Goal: Task Accomplishment & Management: Manage account settings

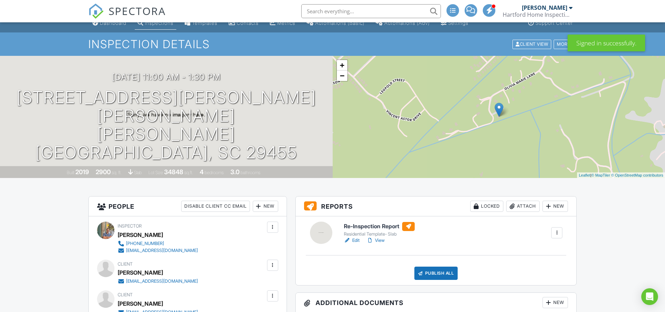
scroll to position [13, 0]
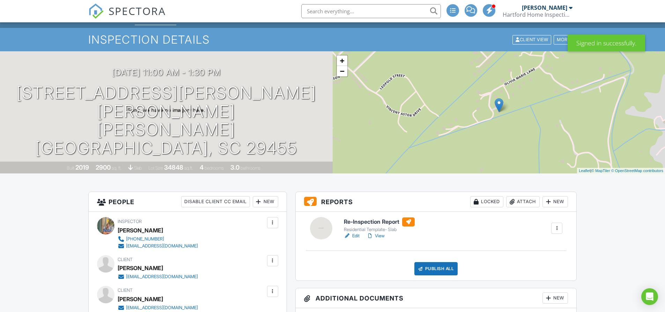
click at [358, 235] on link "Edit" at bounding box center [352, 236] width 16 height 7
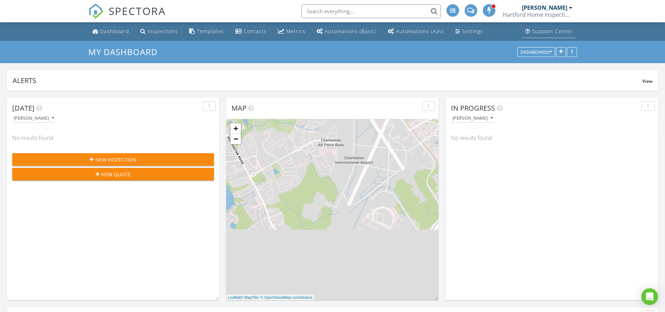
scroll to position [5, 0]
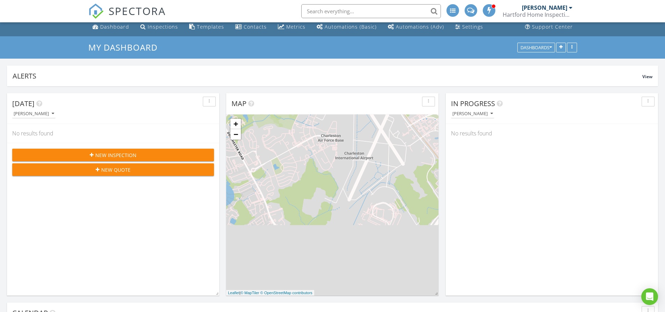
click at [557, 4] on div "[PERSON_NAME]" at bounding box center [544, 7] width 45 height 7
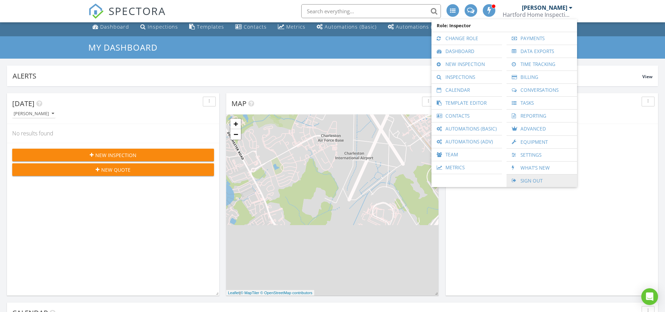
click at [540, 182] on link "Sign Out" at bounding box center [542, 181] width 64 height 13
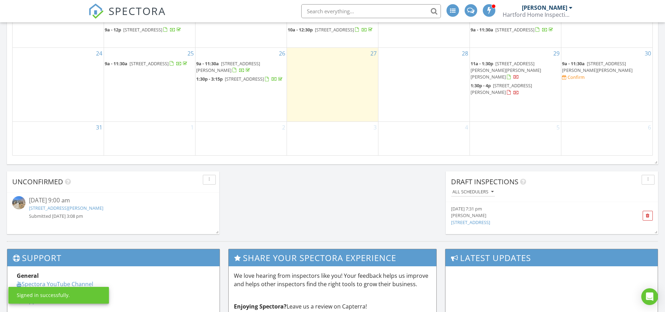
scroll to position [490, 0]
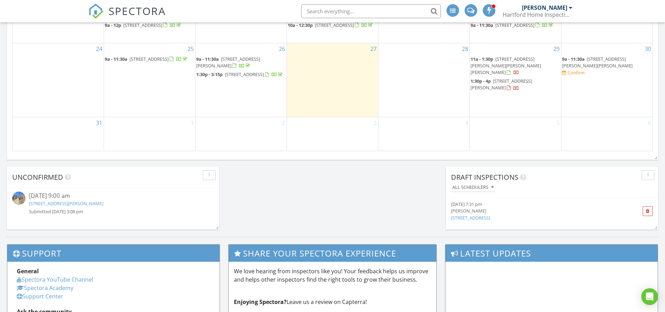
click at [504, 72] on span "3361 Olivia Marie Ln, Johns Island 29455" at bounding box center [506, 66] width 71 height 20
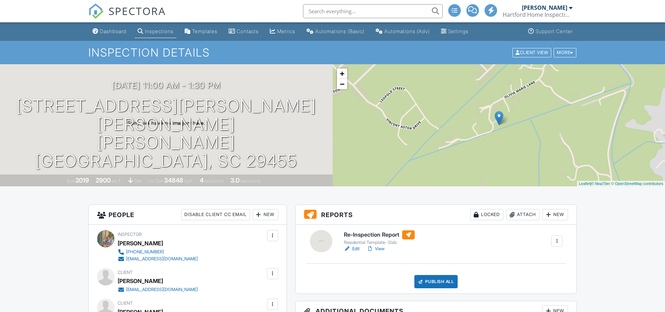
click at [356, 251] on link "Edit" at bounding box center [352, 249] width 16 height 7
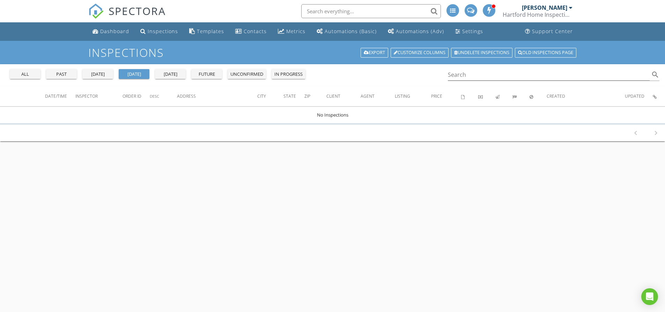
click at [285, 49] on h1 "Inspections" at bounding box center [332, 52] width 489 height 12
drag, startPoint x: 327, startPoint y: 62, endPoint x: 338, endPoint y: 105, distance: 44.9
click at [338, 105] on div "Inspections Export Customize Columns Undelete inspections Old inspections page …" at bounding box center [332, 197] width 665 height 312
click at [330, 159] on div "Inspections Export Customize Columns Undelete inspections Old inspections page …" at bounding box center [332, 197] width 665 height 312
drag, startPoint x: 330, startPoint y: 159, endPoint x: 309, endPoint y: 144, distance: 25.2
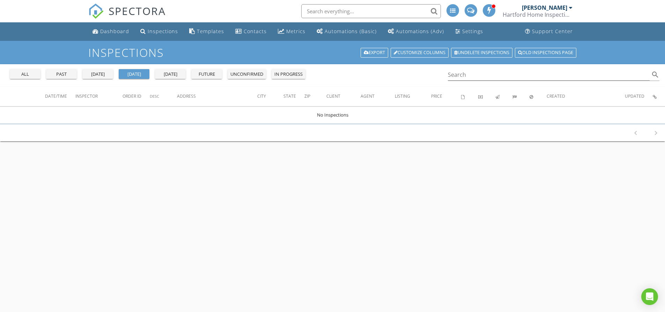
click at [309, 144] on div "Inspections Export Customize Columns Undelete inspections Old inspections page …" at bounding box center [332, 197] width 665 height 312
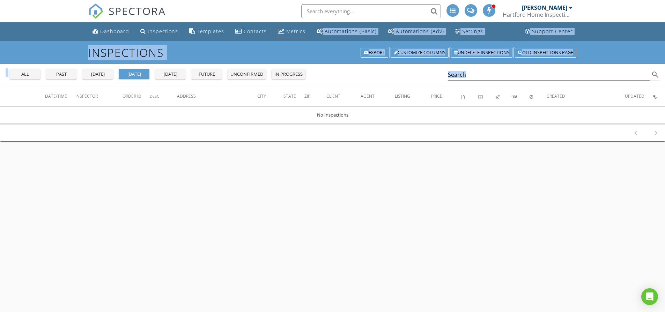
drag, startPoint x: 313, startPoint y: 150, endPoint x: 287, endPoint y: 38, distance: 115.3
click at [287, 38] on body "SPECTORA Hunter Mizell Hartford Home Inspections Role: Inspector Change Role Da…" at bounding box center [332, 194] width 665 height 388
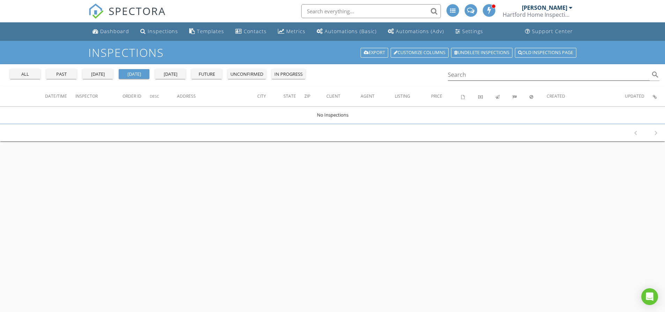
click at [286, 54] on h1 "Inspections" at bounding box center [332, 52] width 489 height 12
click at [574, 7] on link "Hunter Mizell Hartford Home Inspections" at bounding box center [539, 11] width 72 height 22
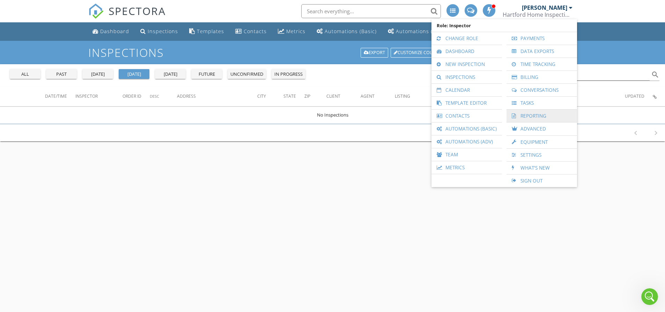
click at [545, 119] on link "Reporting" at bounding box center [542, 116] width 64 height 13
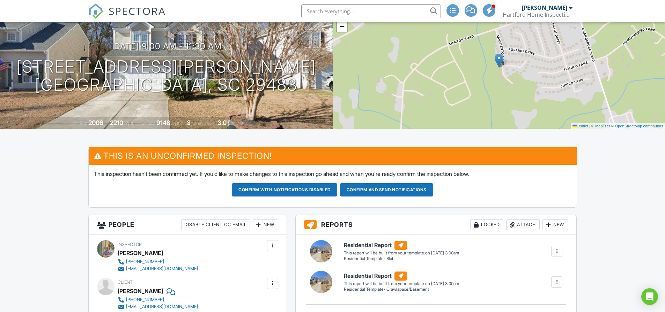
scroll to position [85, 0]
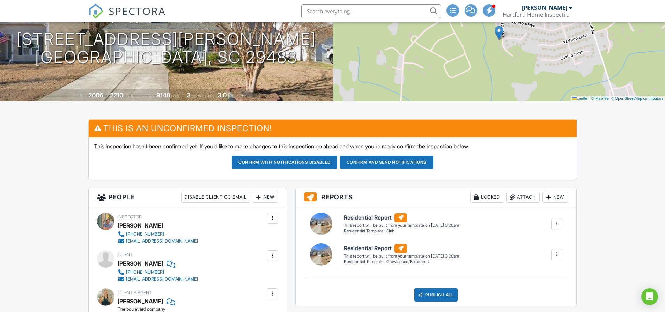
click at [558, 258] on div at bounding box center [557, 254] width 7 height 7
click at [539, 297] on li "Delete" at bounding box center [542, 291] width 39 height 17
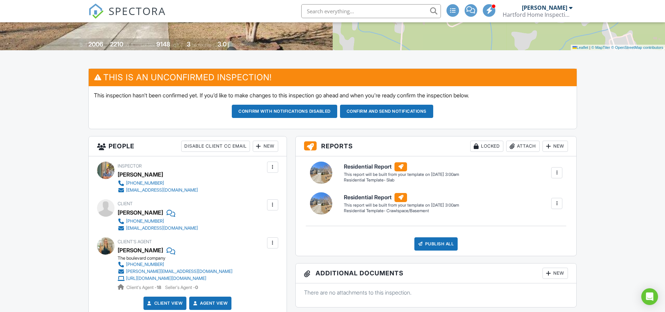
scroll to position [132, 0]
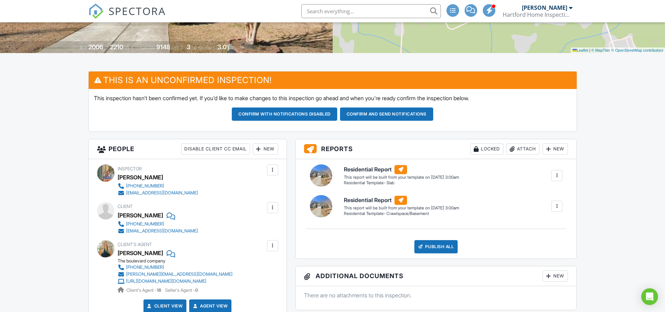
click at [561, 206] on div at bounding box center [557, 206] width 11 height 11
click at [541, 245] on div "Delete" at bounding box center [544, 244] width 15 height 8
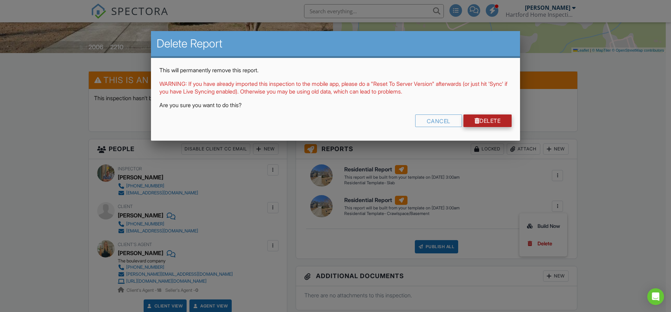
click at [469, 122] on link "Delete" at bounding box center [487, 121] width 49 height 13
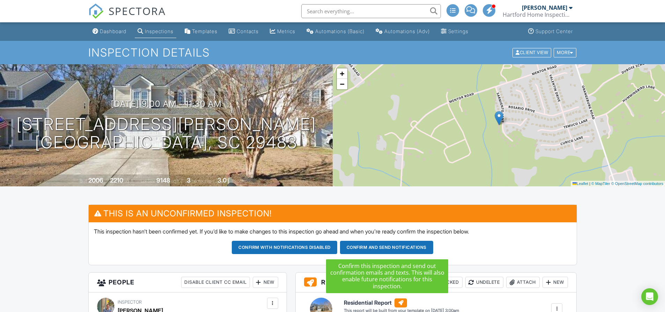
click at [337, 247] on button "Confirm and send notifications" at bounding box center [284, 247] width 105 height 13
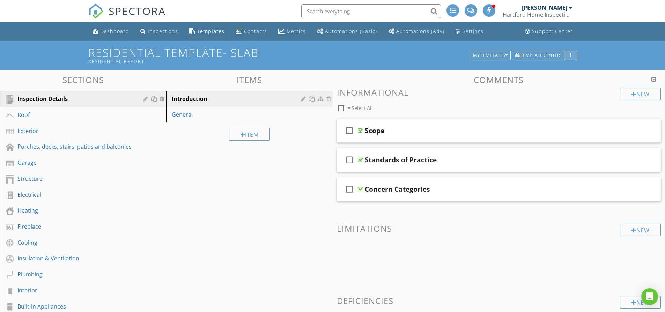
click at [571, 58] on button "button" at bounding box center [570, 56] width 13 height 10
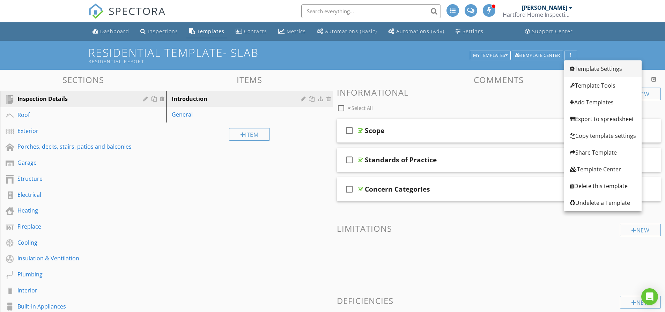
click at [587, 70] on div "Template Settings" at bounding box center [603, 69] width 66 height 8
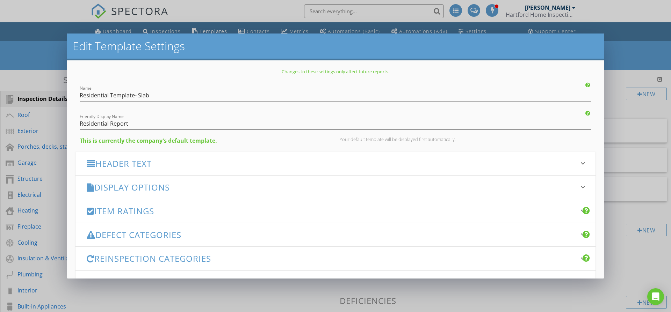
click at [198, 247] on div "Reinspection Categories keyboard_arrow_down" at bounding box center [335, 258] width 520 height 23
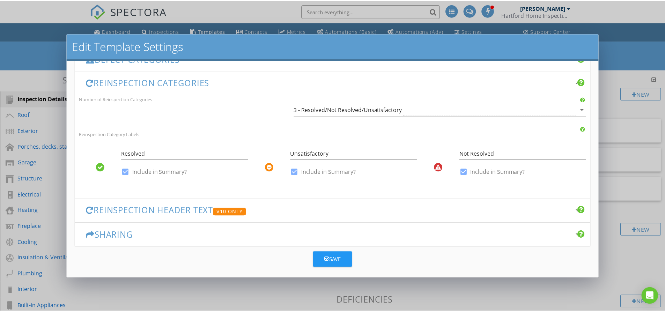
scroll to position [172, 0]
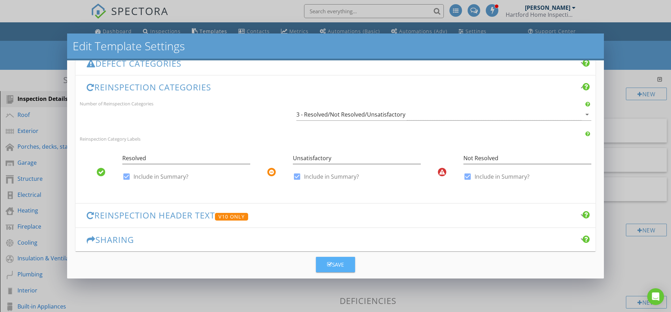
click at [328, 267] on icon "button" at bounding box center [329, 264] width 5 height 5
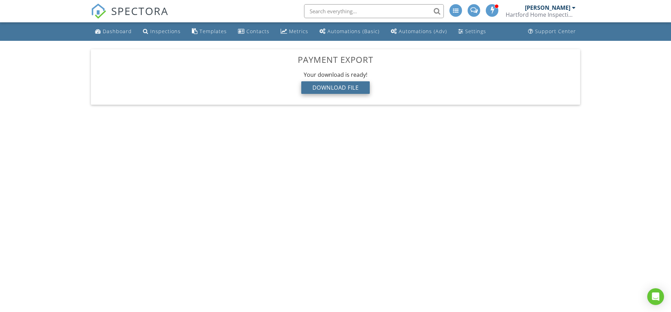
click at [314, 89] on div "Download File" at bounding box center [335, 87] width 69 height 13
